Goal: Task Accomplishment & Management: Use online tool/utility

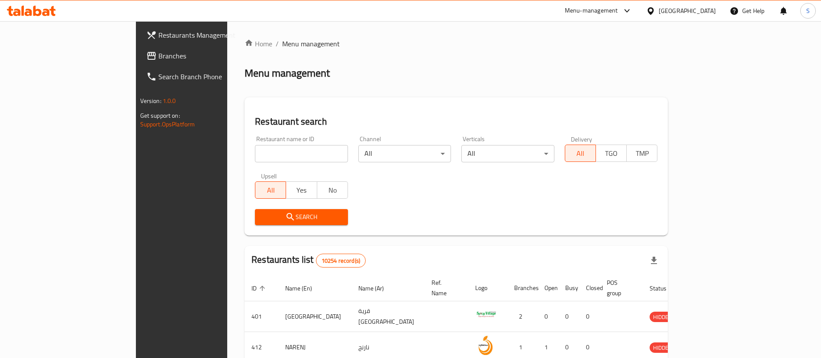
scroll to position [54, 0]
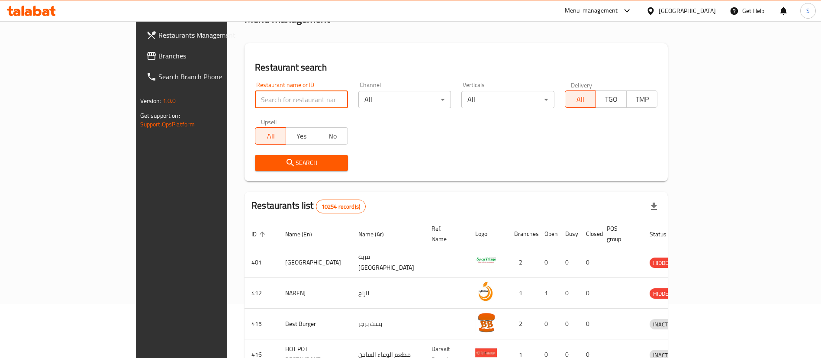
click at [255, 97] on input "search" at bounding box center [301, 99] width 93 height 17
click button "Search" at bounding box center [301, 163] width 93 height 16
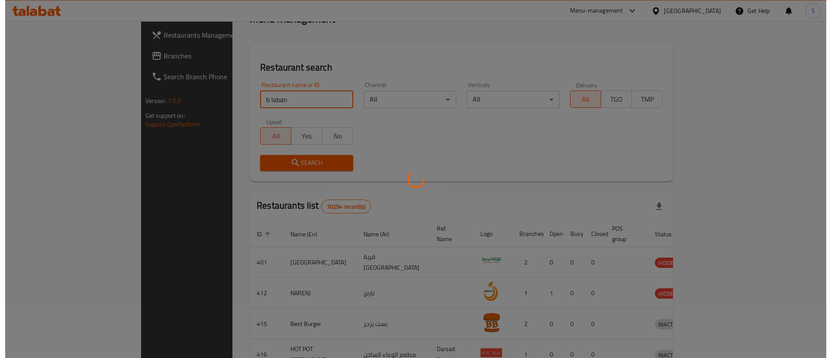
scroll to position [0, 0]
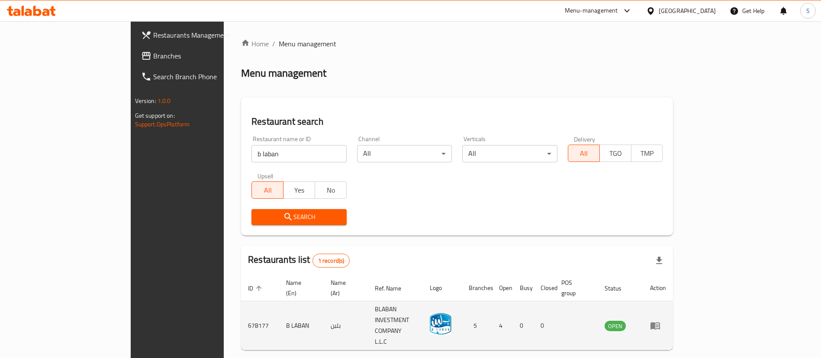
click at [241, 306] on td "678177" at bounding box center [260, 325] width 38 height 49
copy td "678177"
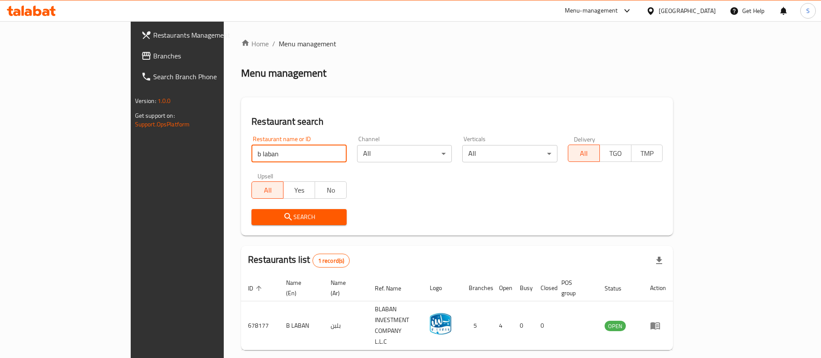
click at [251, 158] on input "b laban" at bounding box center [298, 153] width 95 height 17
paste input "Way 24"
type input "Way 24"
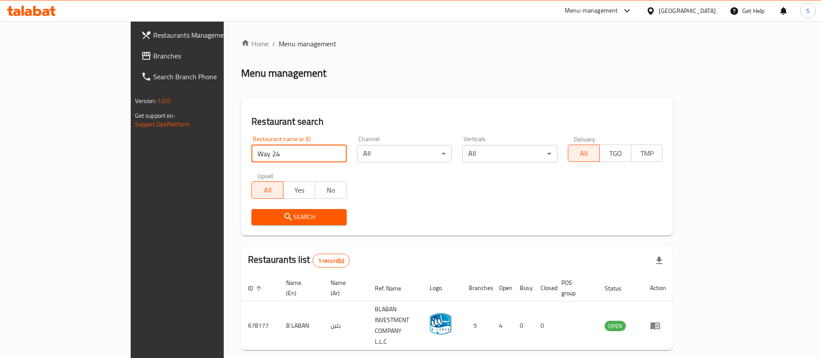
click button "Search" at bounding box center [298, 217] width 95 height 16
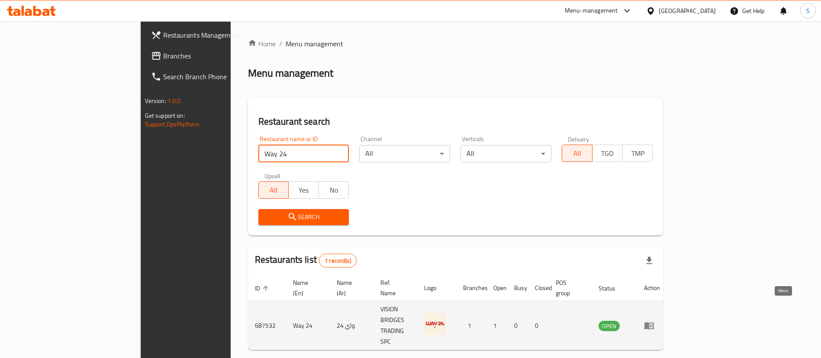
click at [654, 322] on icon "enhanced table" at bounding box center [650, 325] width 10 height 7
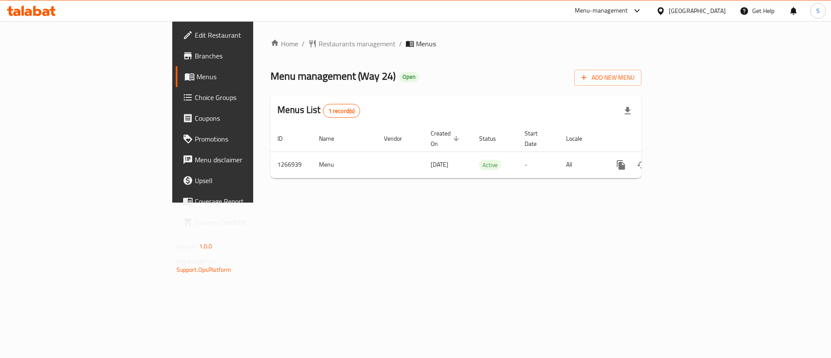
click at [176, 42] on link "Edit Restaurant" at bounding box center [243, 35] width 135 height 21
